Goal: Information Seeking & Learning: Find specific fact

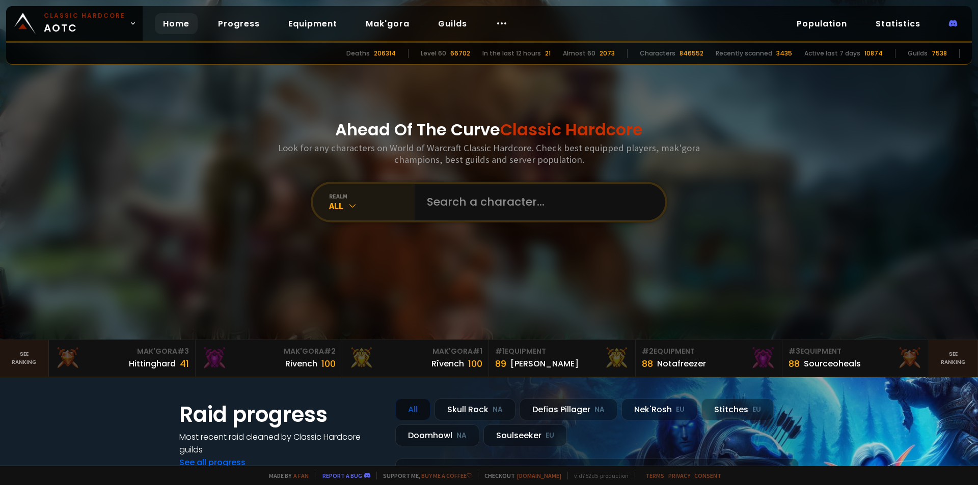
click at [355, 204] on div "All" at bounding box center [372, 206] width 86 height 12
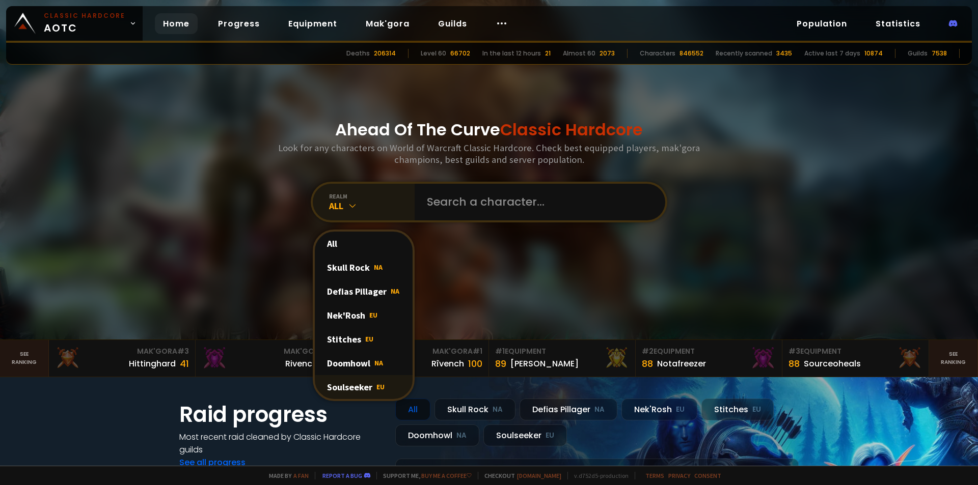
click at [356, 390] on div "Soulseeker EU" at bounding box center [364, 387] width 98 height 24
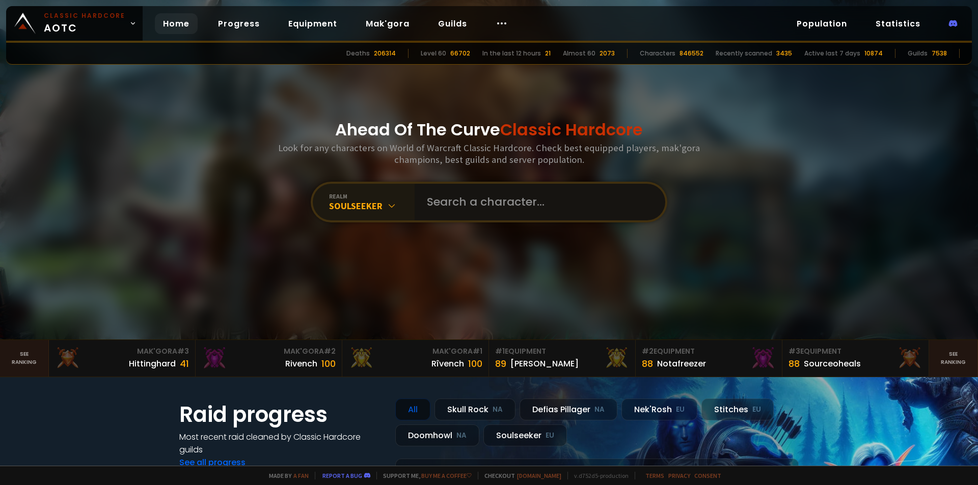
click at [453, 200] on input "text" at bounding box center [537, 202] width 232 height 37
type input "x"
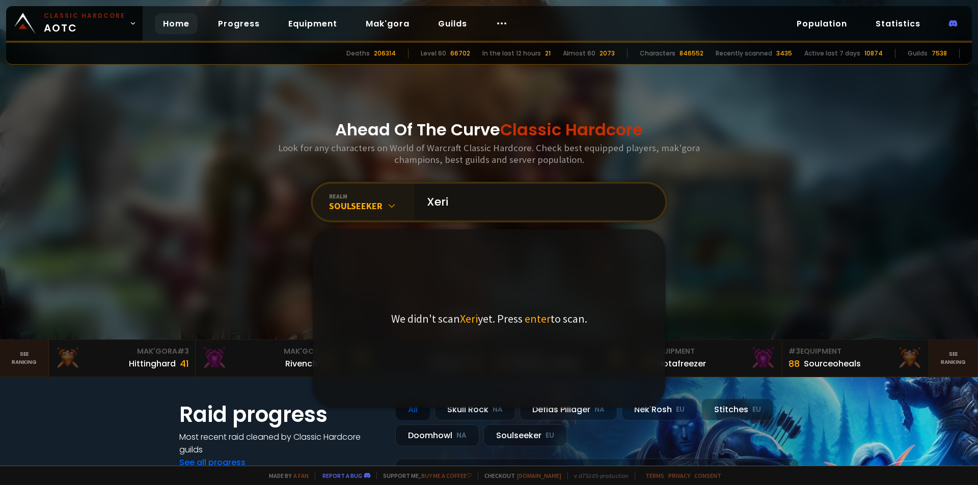
type input "Xer"
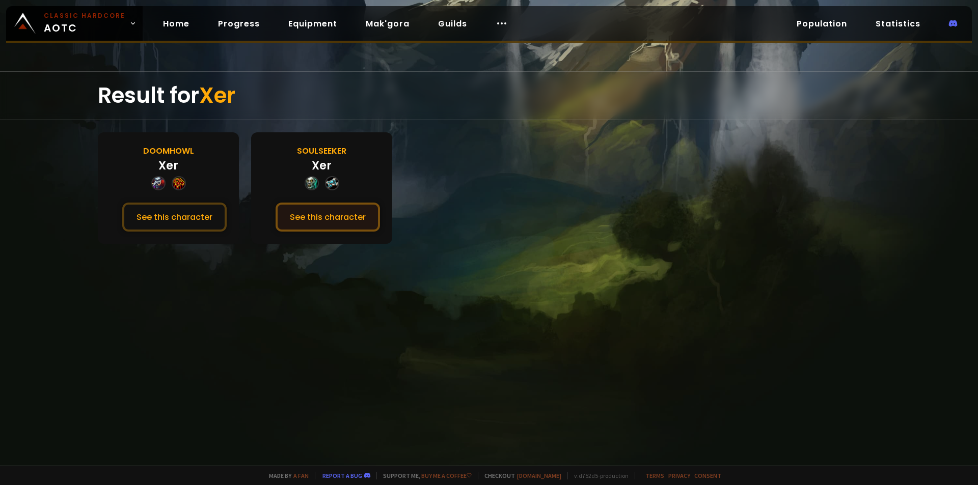
click at [323, 216] on button "See this character" at bounding box center [327, 217] width 104 height 29
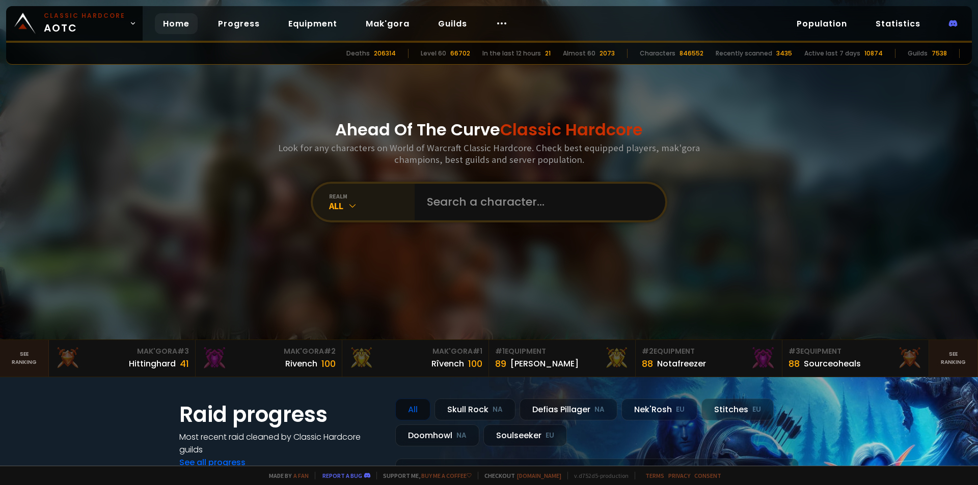
click at [372, 208] on div "All" at bounding box center [372, 206] width 86 height 12
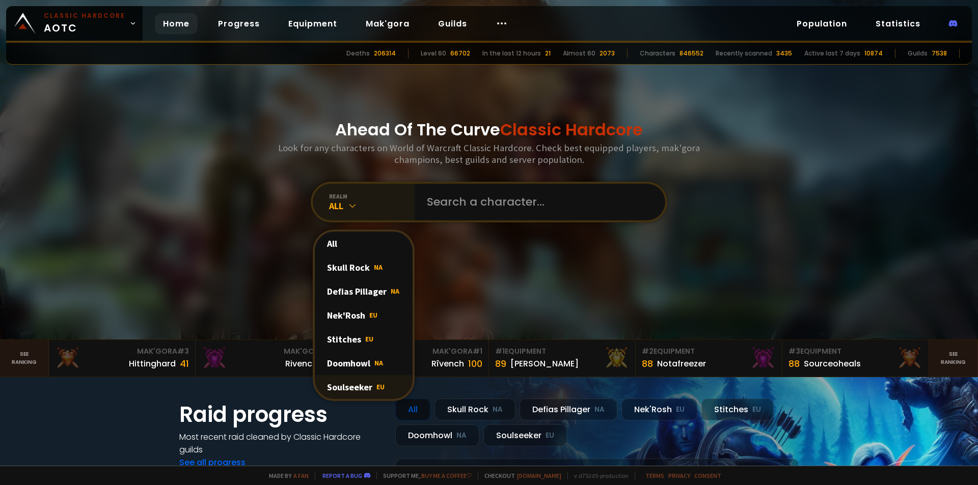
click at [339, 383] on div "Soulseeker EU" at bounding box center [364, 387] width 98 height 24
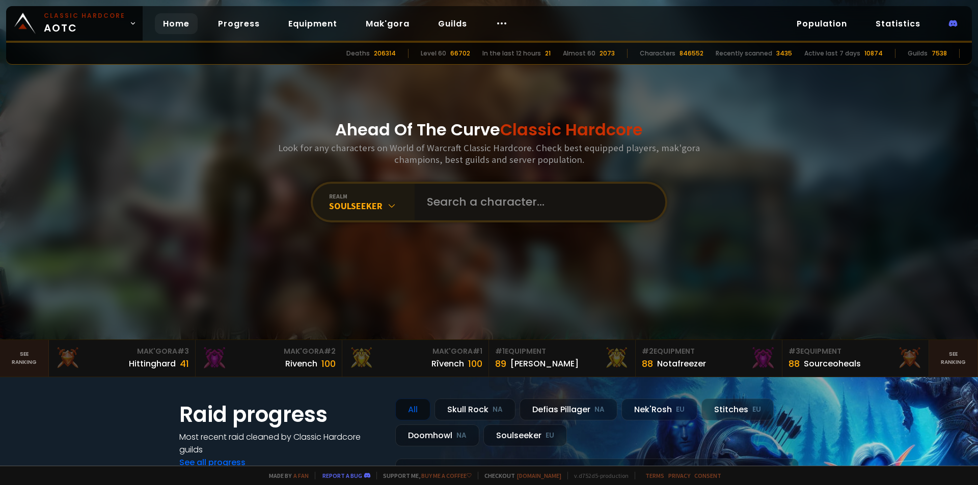
click at [473, 199] on input "text" at bounding box center [537, 202] width 232 height 37
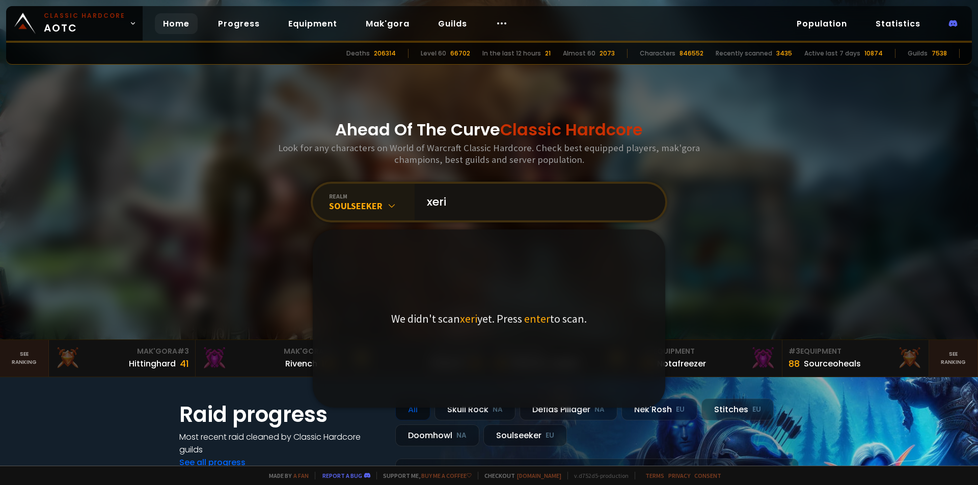
type input "xerim"
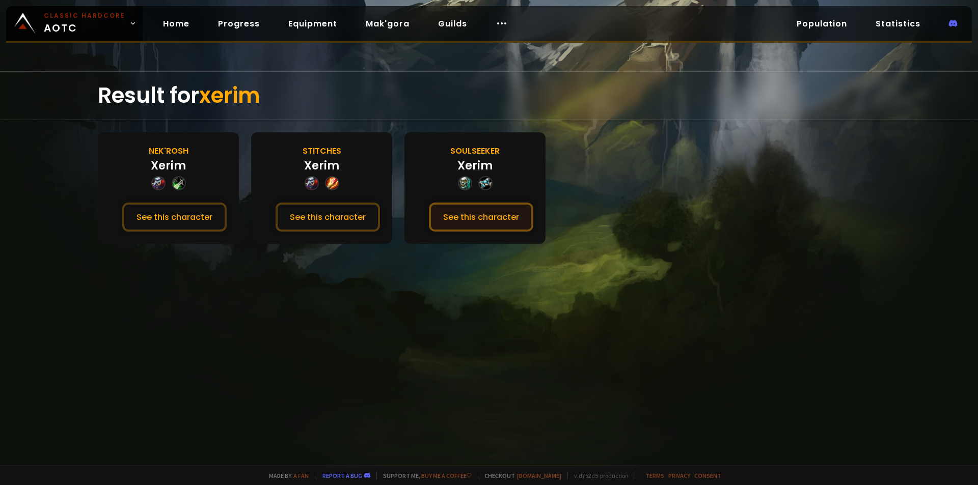
click at [466, 217] on button "See this character" at bounding box center [481, 217] width 104 height 29
